Goal: Task Accomplishment & Management: Manage account settings

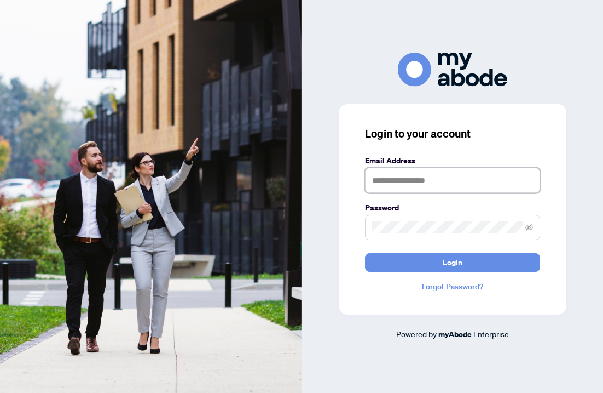
click at [419, 180] on input "text" at bounding box center [452, 180] width 175 height 25
type input "**********"
click at [365, 253] on button "Login" at bounding box center [452, 262] width 175 height 19
